Goal: Information Seeking & Learning: Check status

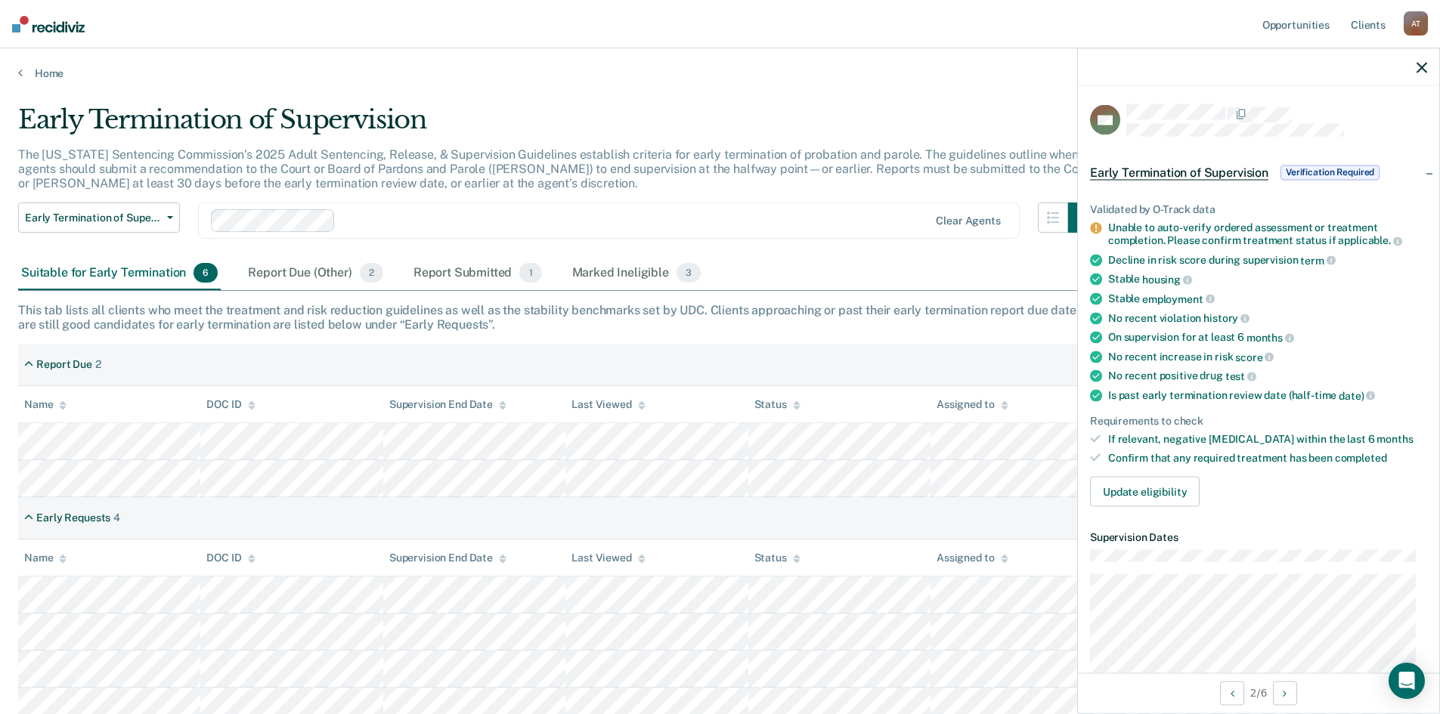
click at [1337, 165] on span "Verification Required" at bounding box center [1329, 172] width 99 height 15
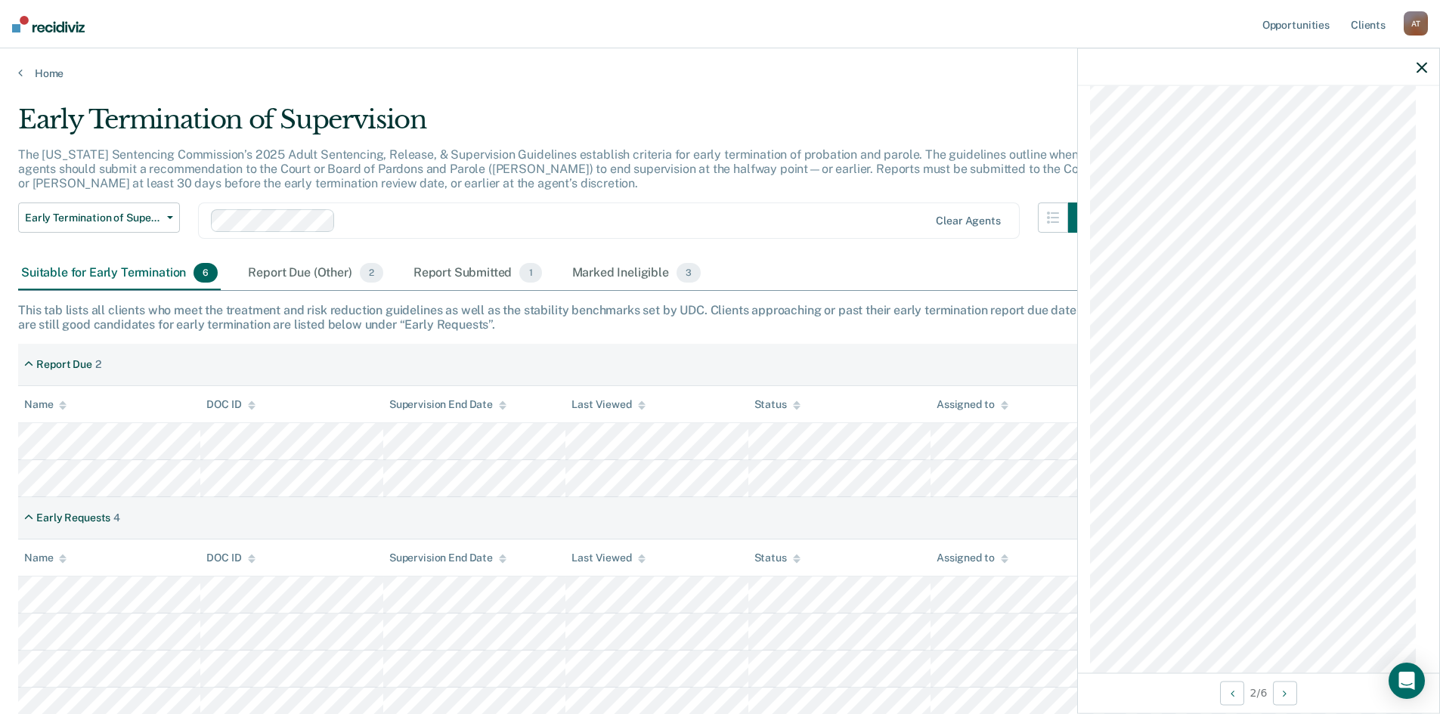
scroll to position [1357, 0]
click at [1421, 65] on icon "button" at bounding box center [1421, 67] width 11 height 11
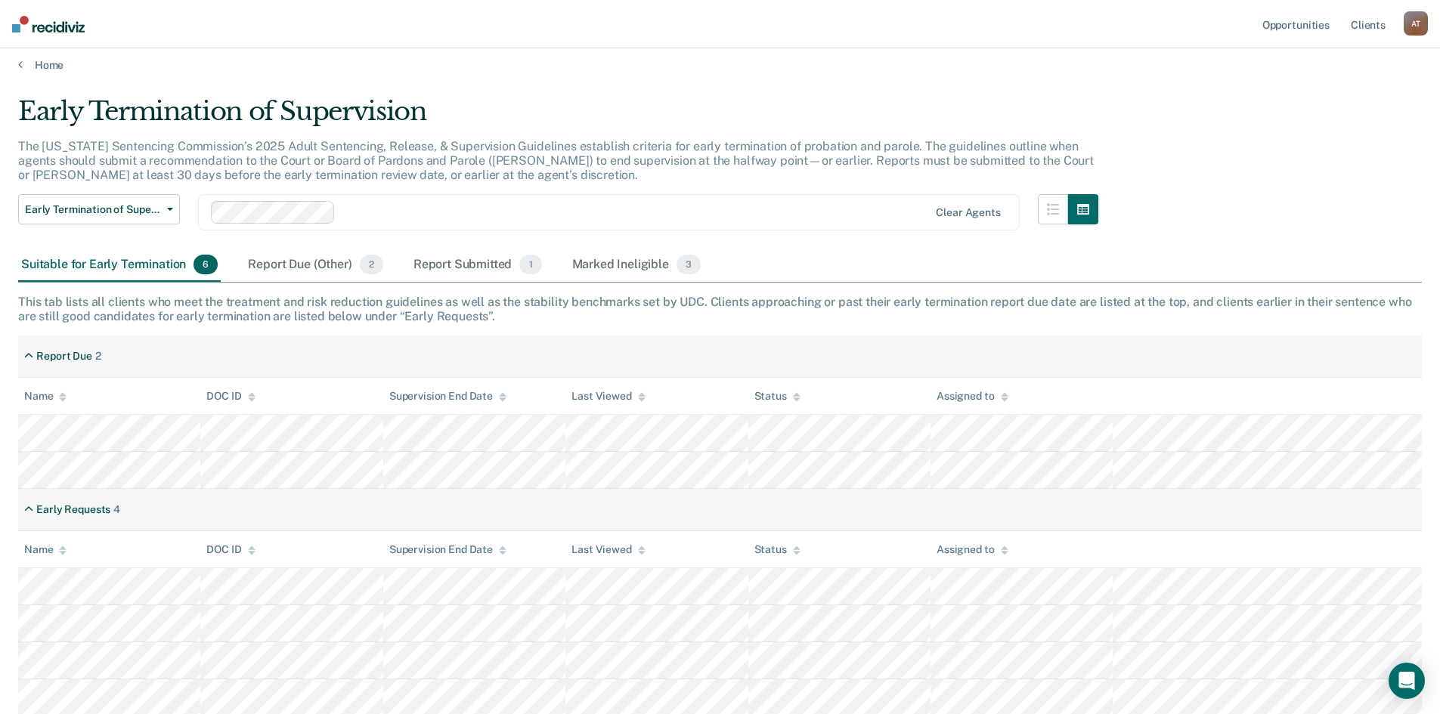
scroll to position [11, 0]
click at [323, 256] on div "Report Due (Other) 2" at bounding box center [315, 262] width 141 height 33
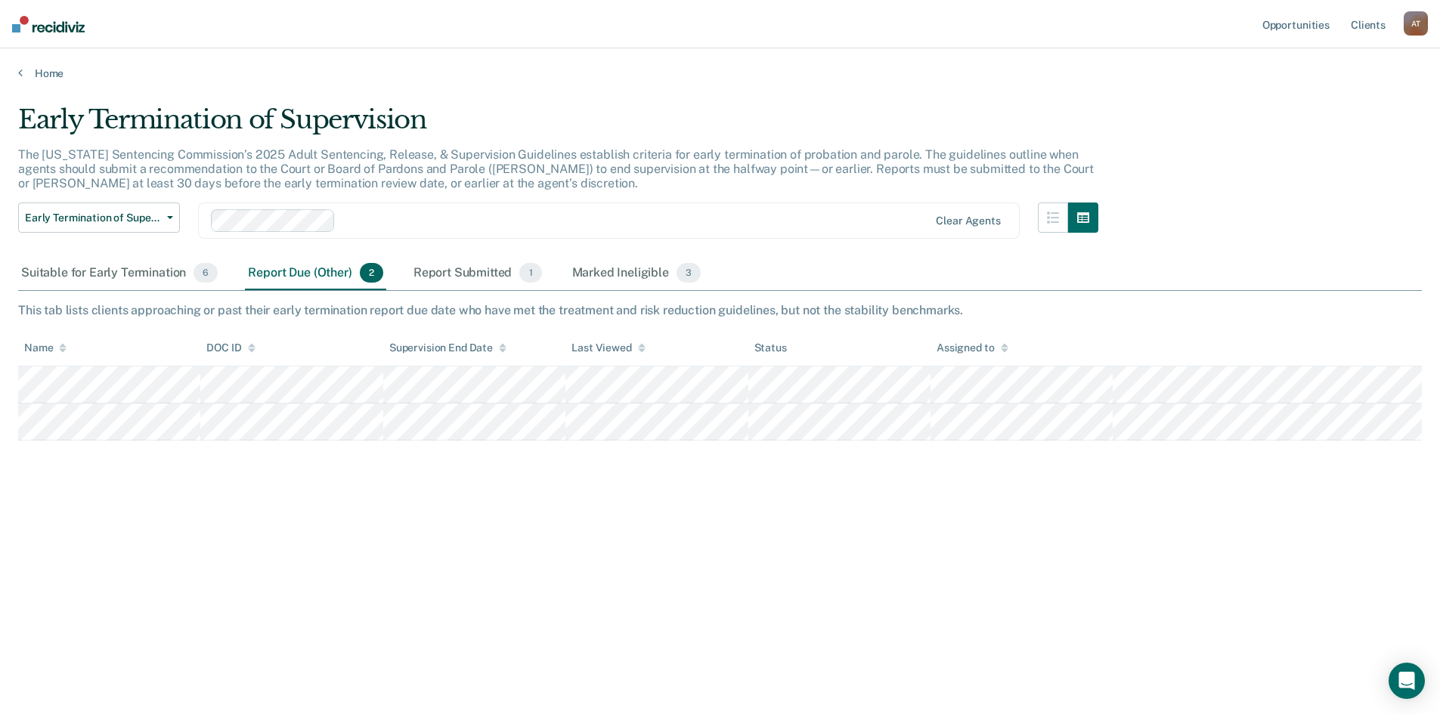
scroll to position [0, 0]
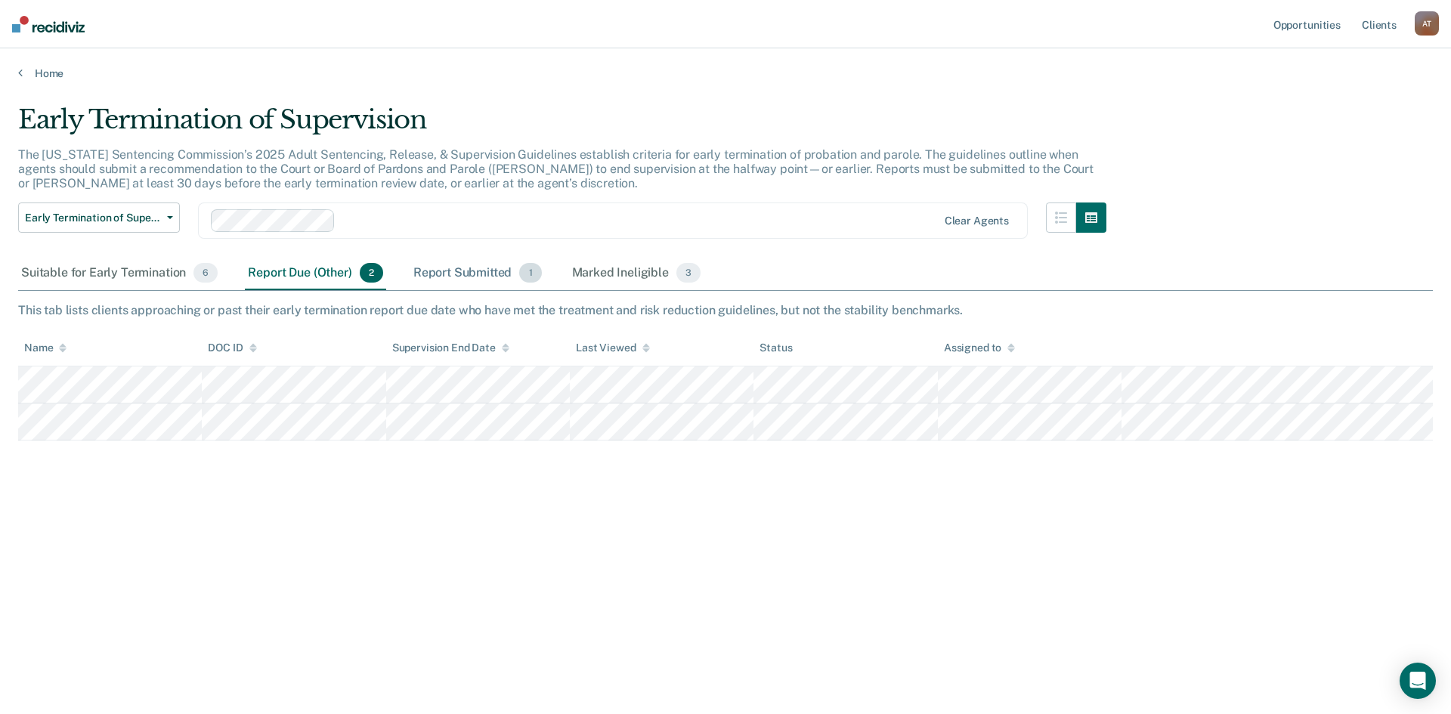
click at [452, 273] on div "Report Submitted 1" at bounding box center [477, 273] width 135 height 33
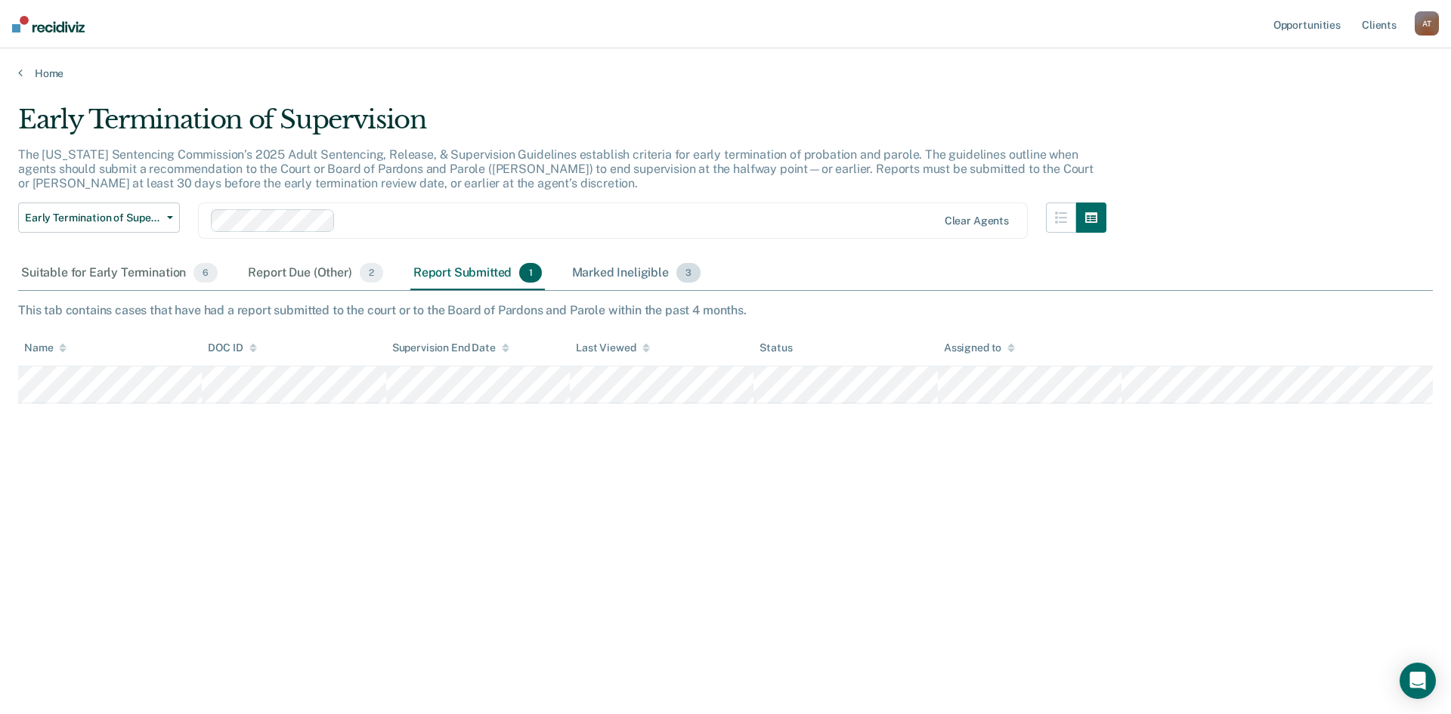
click at [624, 273] on div "Marked Ineligible 3" at bounding box center [636, 273] width 135 height 33
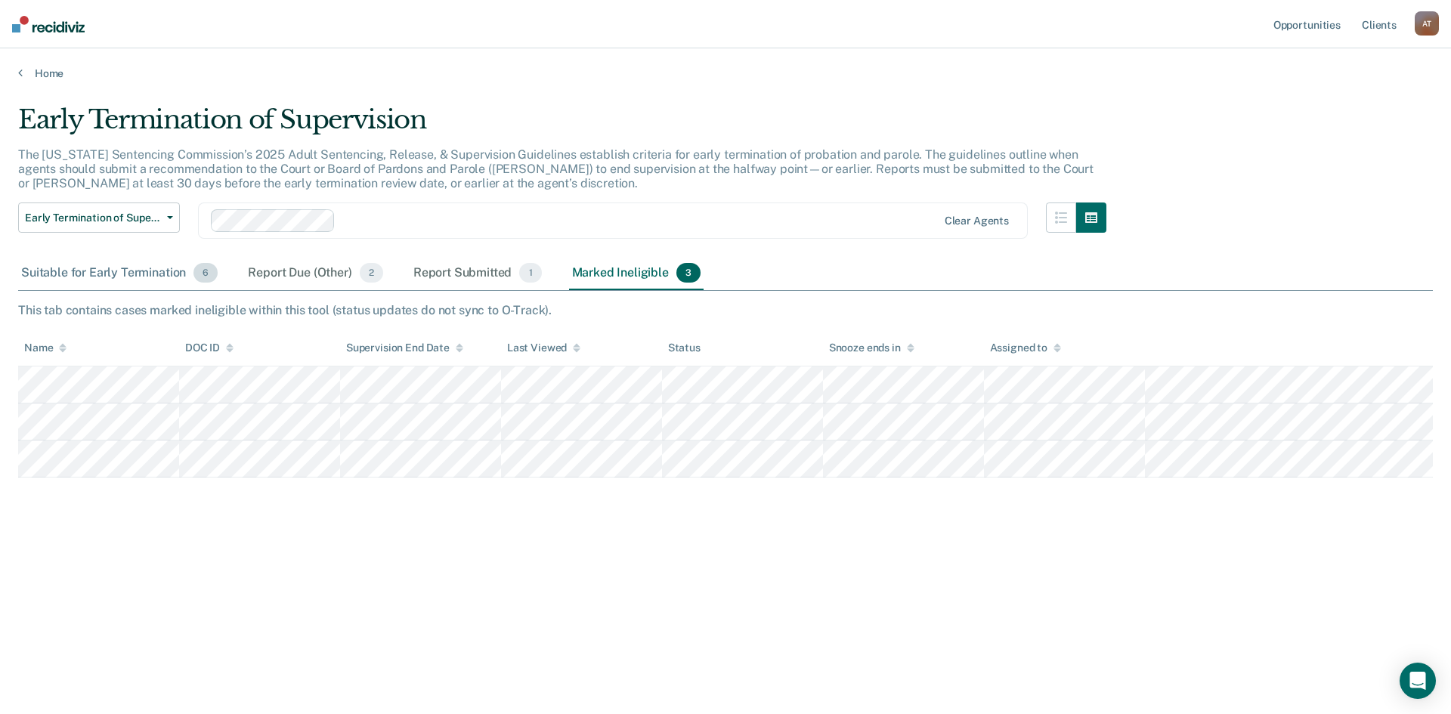
click at [148, 272] on div "Suitable for Early Termination 6" at bounding box center [119, 273] width 203 height 33
